Goal: Information Seeking & Learning: Check status

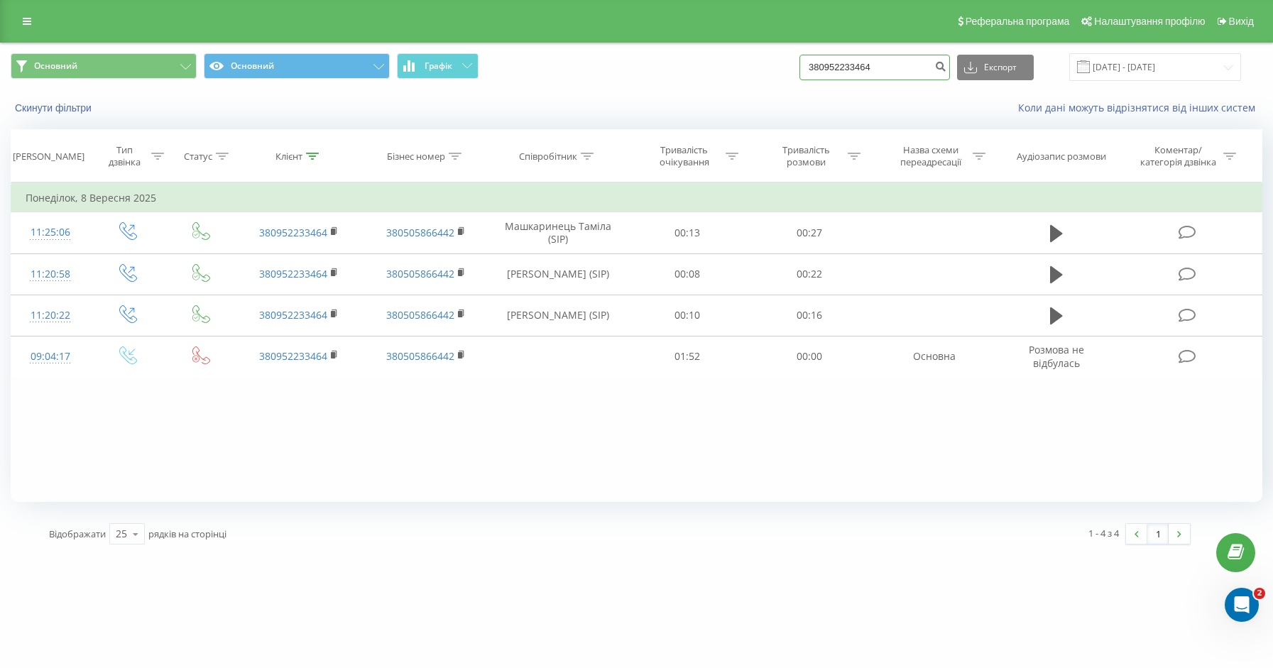
click at [926, 72] on input "380952233464" at bounding box center [874, 68] width 150 height 26
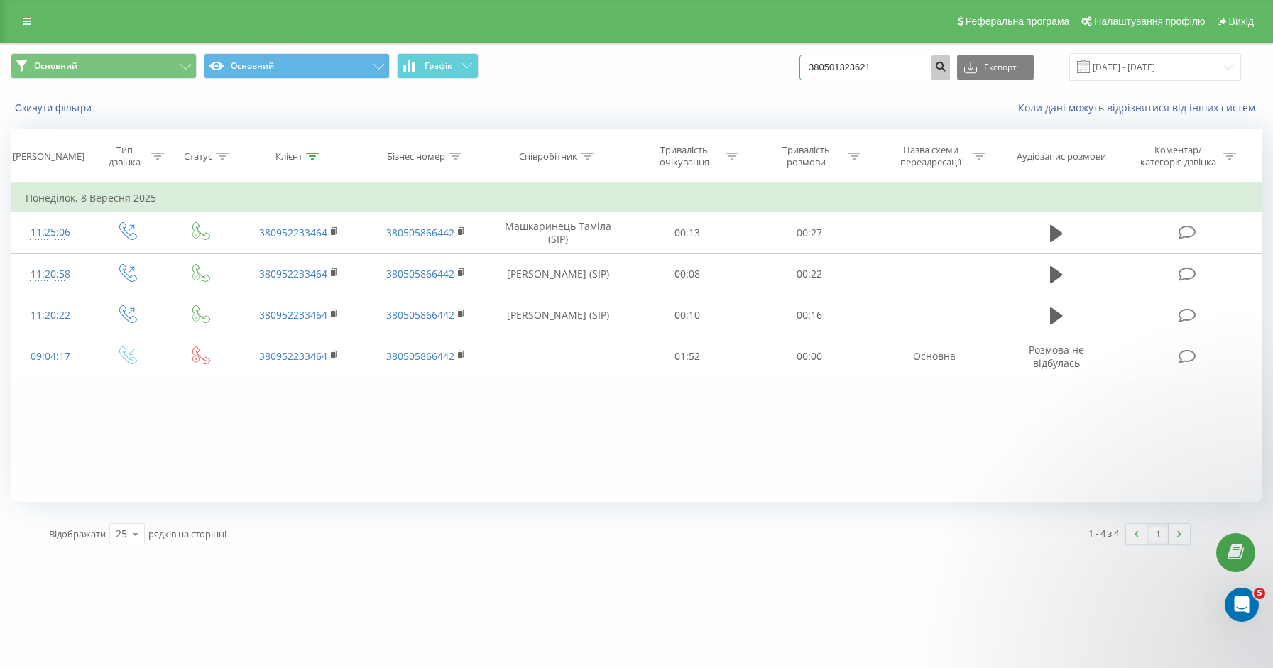
type input "380501323621"
click at [946, 69] on icon "submit" at bounding box center [940, 64] width 12 height 9
